Goal: Transaction & Acquisition: Purchase product/service

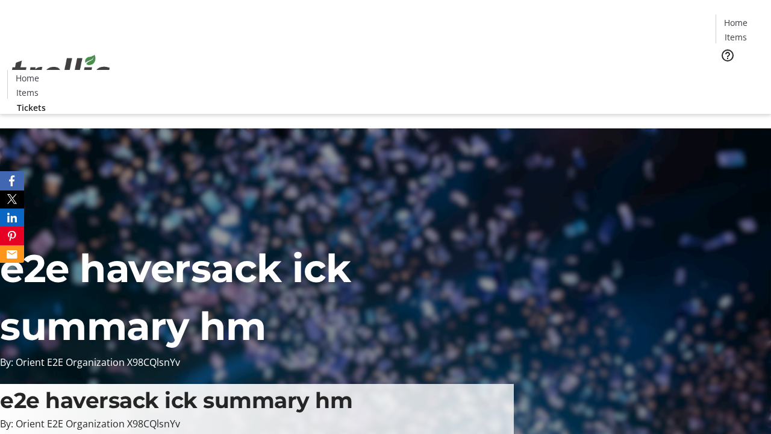
click at [725, 70] on span "Tickets" at bounding box center [739, 76] width 29 height 13
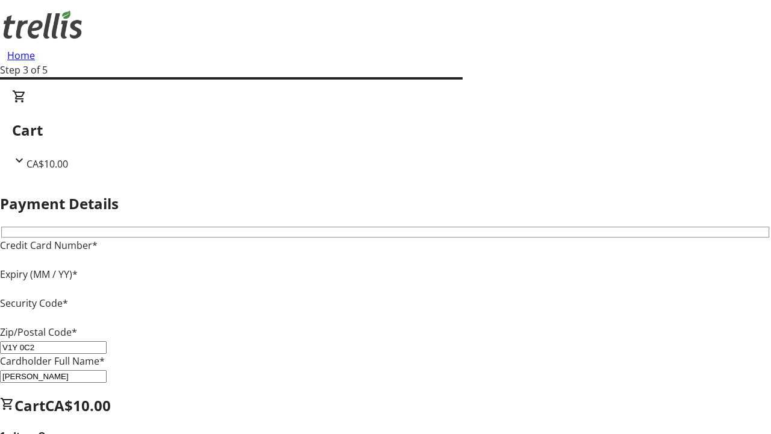
type input "V1Y 0C2"
